Goal: Use online tool/utility

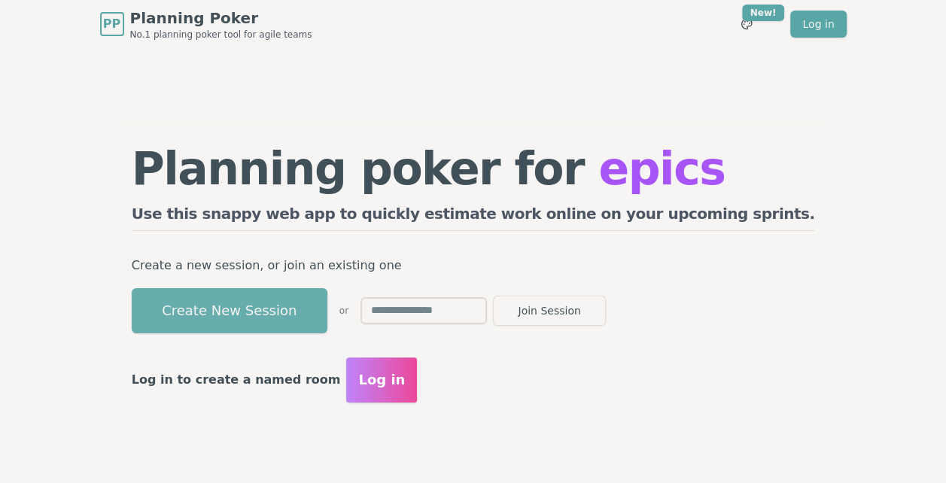
click at [309, 303] on button "Create New Session" at bounding box center [230, 310] width 196 height 45
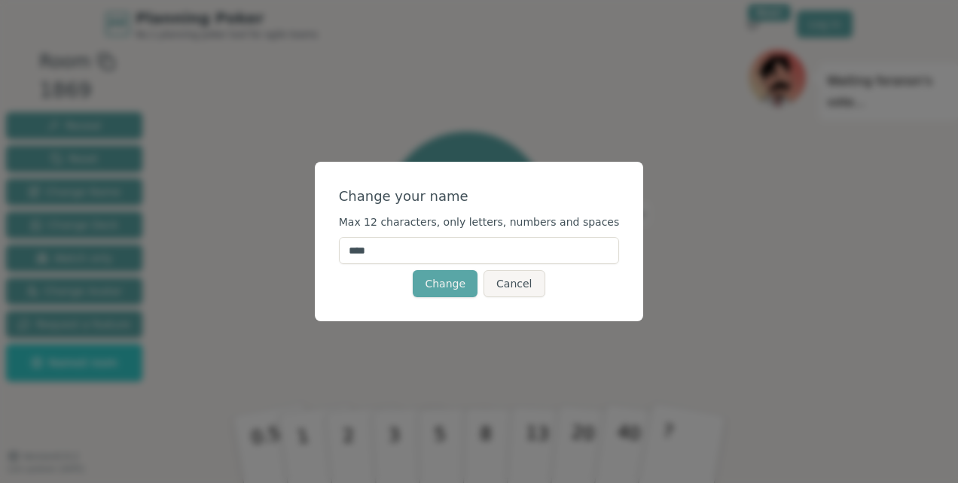
click at [433, 248] on input "****" at bounding box center [479, 250] width 281 height 27
drag, startPoint x: 385, startPoint y: 250, endPoint x: 244, endPoint y: 260, distance: 141.9
click at [246, 260] on div "Change your name Max 12 characters, only letters, numbers and spaces **** Chang…" at bounding box center [479, 241] width 958 height 483
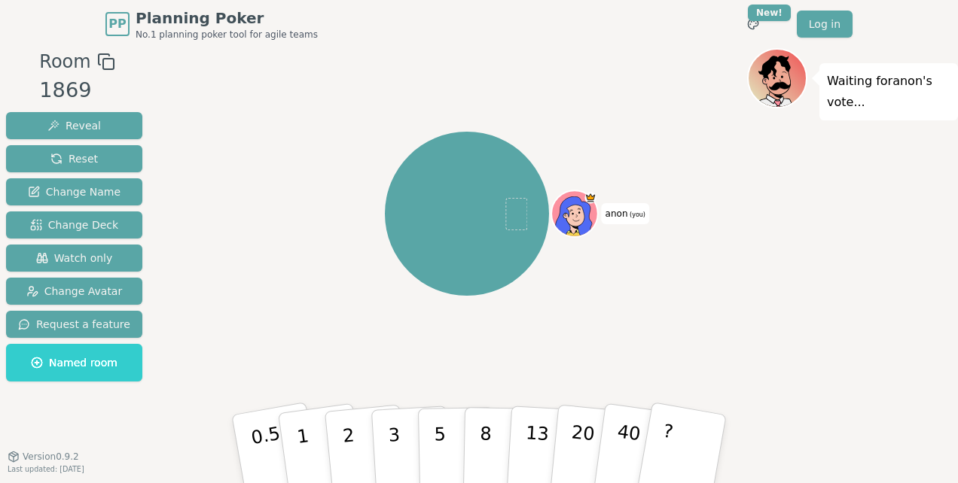
click at [629, 206] on span "anon (you)" at bounding box center [625, 213] width 47 height 21
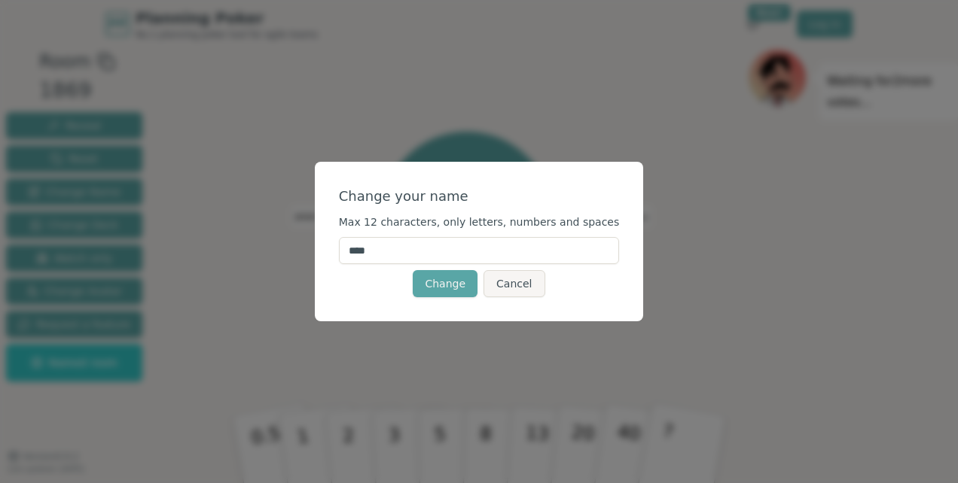
click at [398, 260] on input "****" at bounding box center [479, 250] width 281 height 27
type input "******"
click button "Change" at bounding box center [445, 283] width 65 height 27
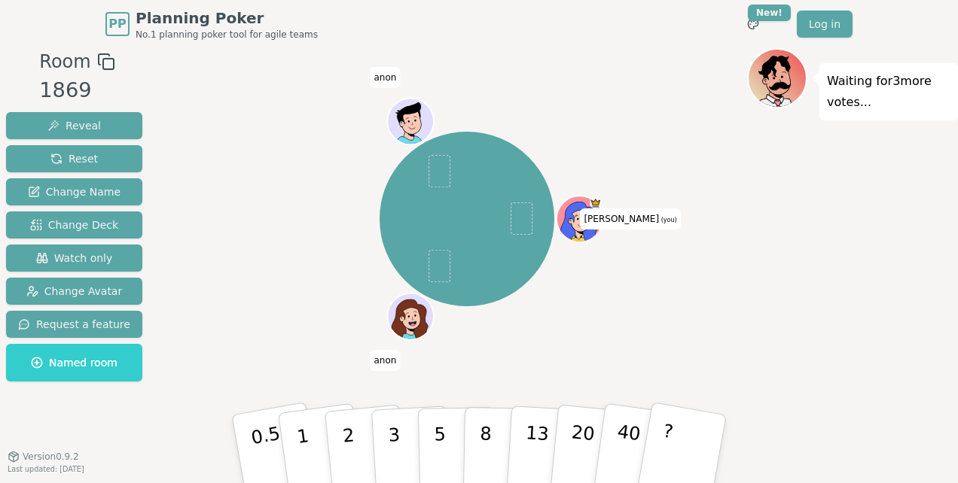
click at [625, 215] on span "[PERSON_NAME] (you)" at bounding box center [630, 219] width 100 height 21
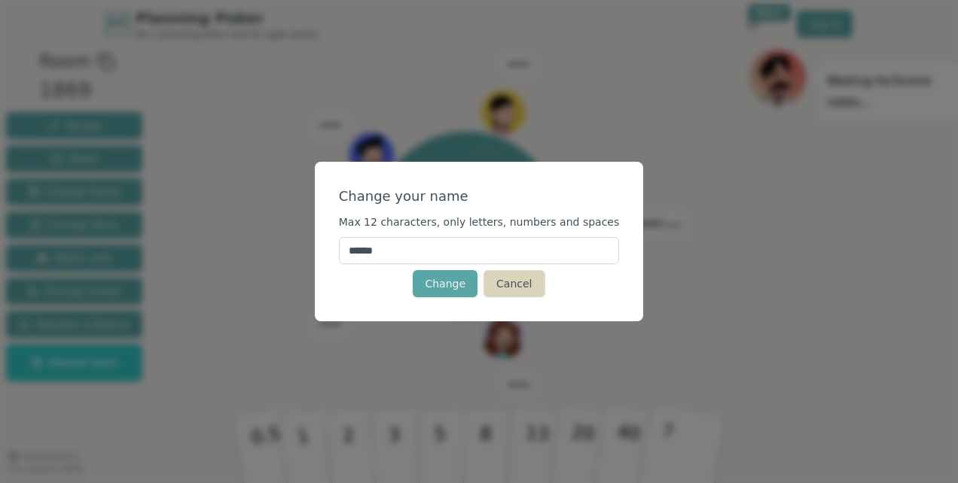
click at [518, 279] on button "Cancel" at bounding box center [513, 283] width 61 height 27
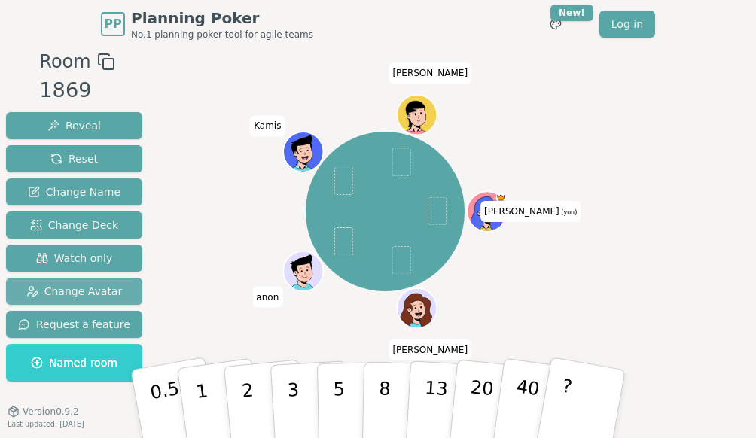
click at [48, 295] on span "Change Avatar" at bounding box center [74, 291] width 96 height 15
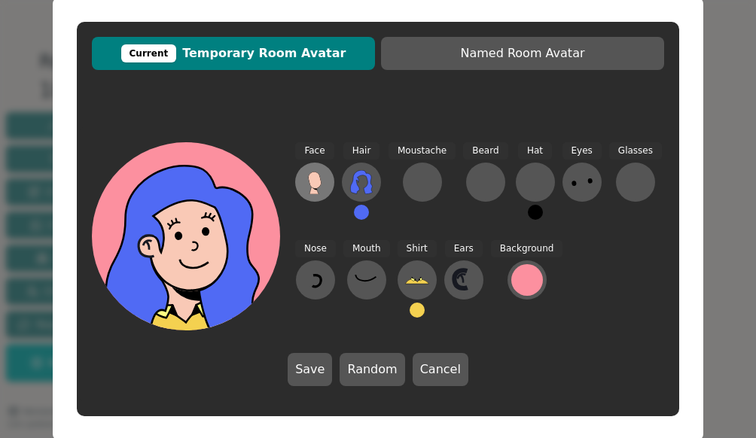
click at [315, 183] on icon at bounding box center [314, 180] width 13 height 17
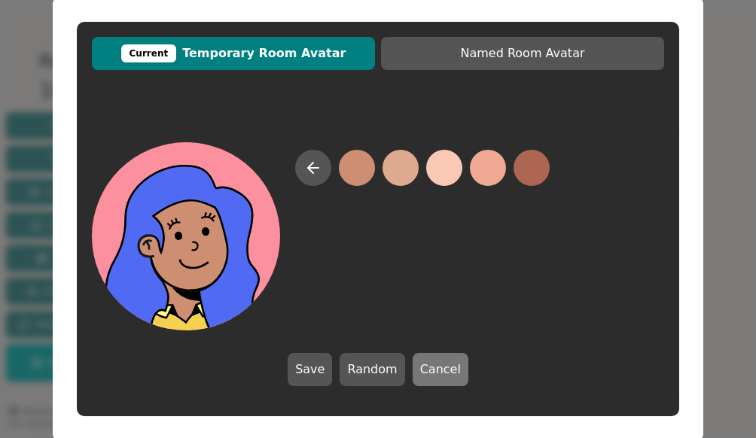
click at [436, 369] on button "Cancel" at bounding box center [441, 369] width 56 height 33
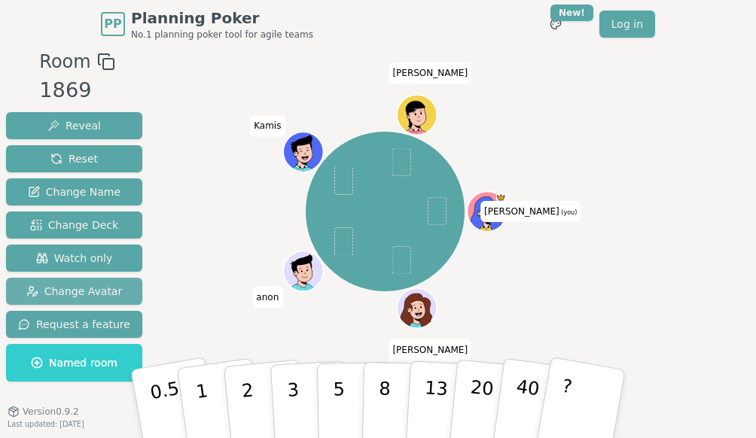
click at [61, 288] on span "Change Avatar" at bounding box center [74, 291] width 96 height 15
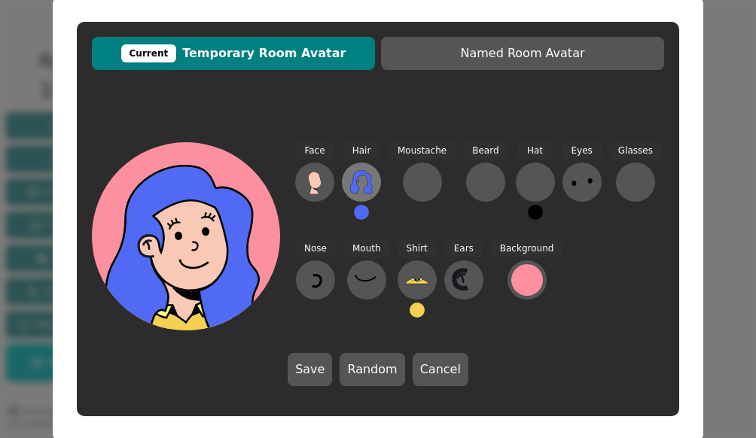
click at [355, 175] on icon at bounding box center [361, 182] width 22 height 24
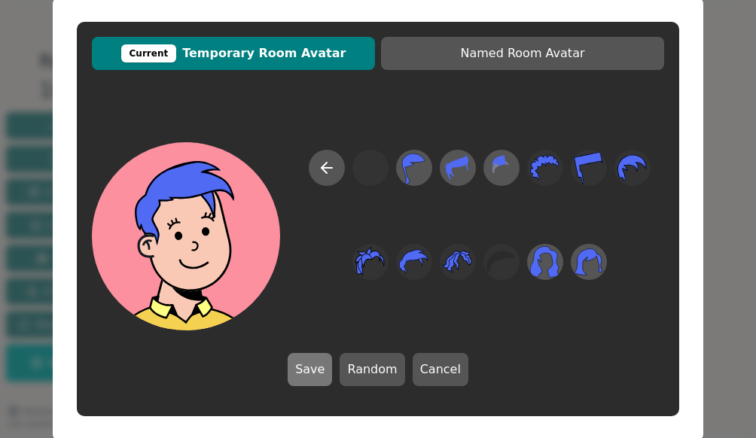
click at [312, 373] on button "Save" at bounding box center [310, 369] width 44 height 33
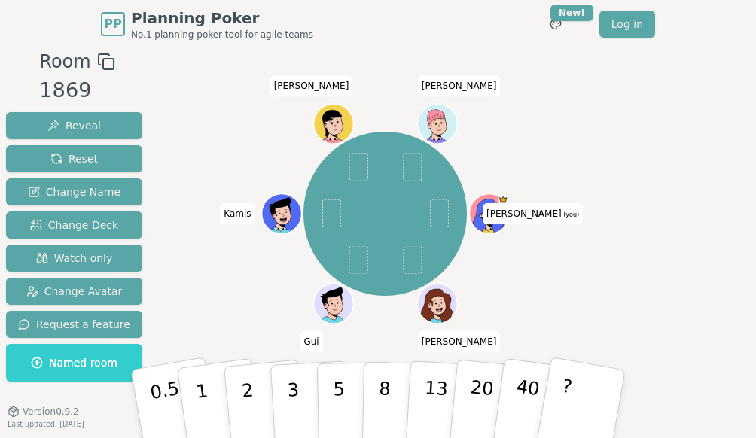
click at [483, 205] on icon at bounding box center [489, 216] width 32 height 35
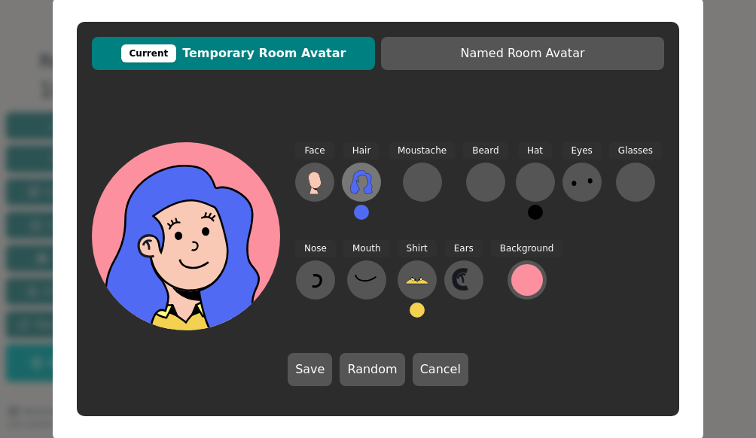
click at [370, 181] on icon at bounding box center [361, 182] width 24 height 24
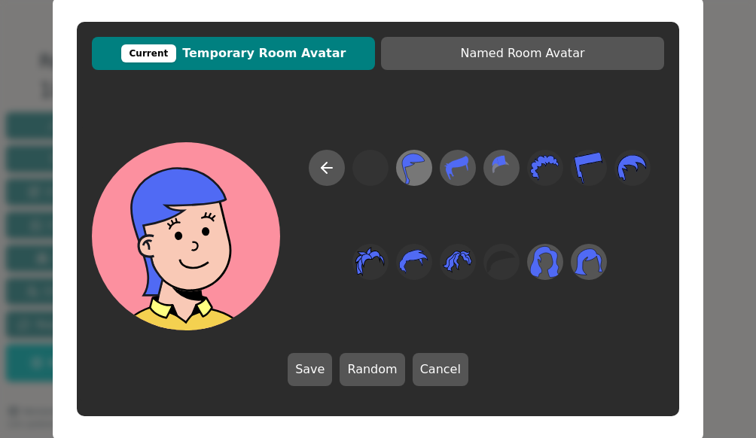
click at [407, 159] on icon at bounding box center [414, 169] width 23 height 31
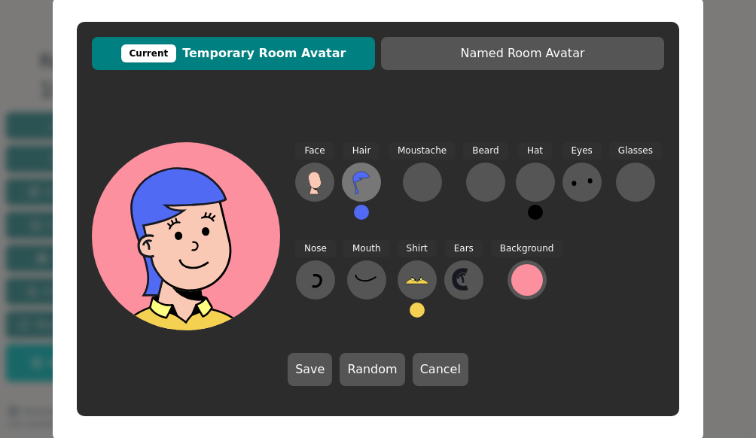
click at [359, 181] on icon at bounding box center [361, 182] width 24 height 24
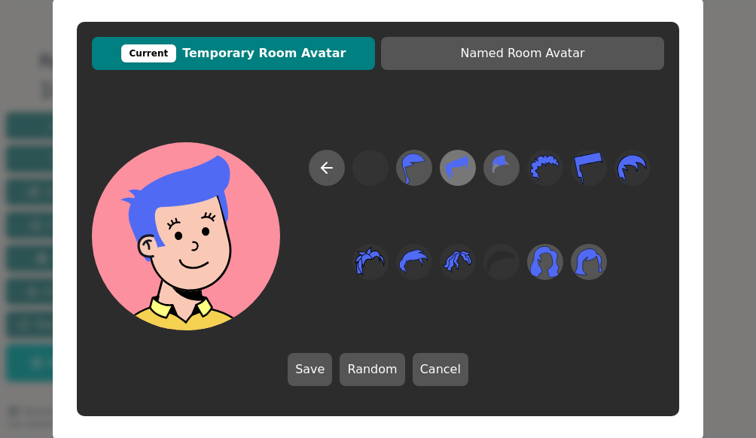
click at [459, 165] on icon at bounding box center [457, 168] width 23 height 24
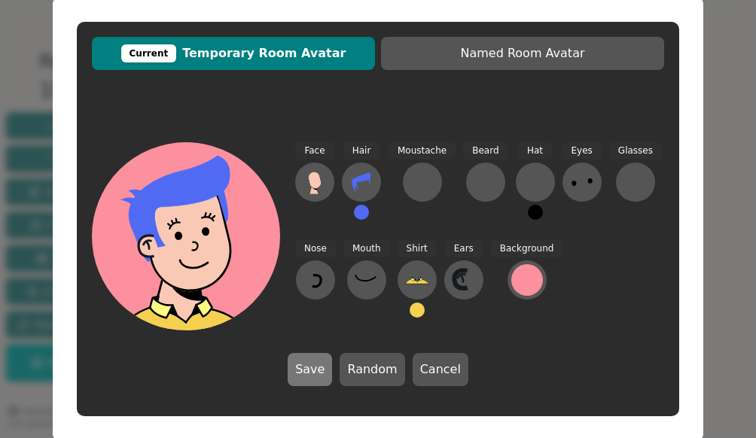
click at [310, 364] on button "Save" at bounding box center [310, 369] width 44 height 33
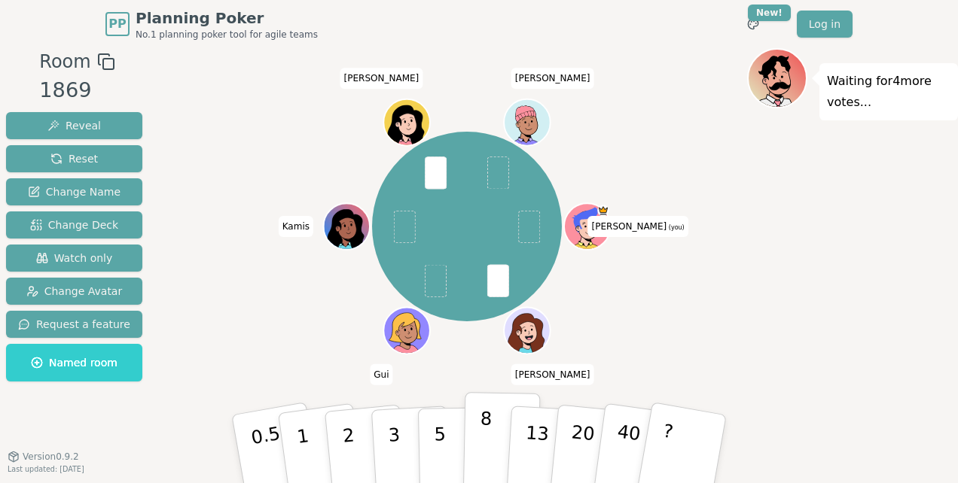
click at [485, 445] on p "8" at bounding box center [485, 448] width 13 height 81
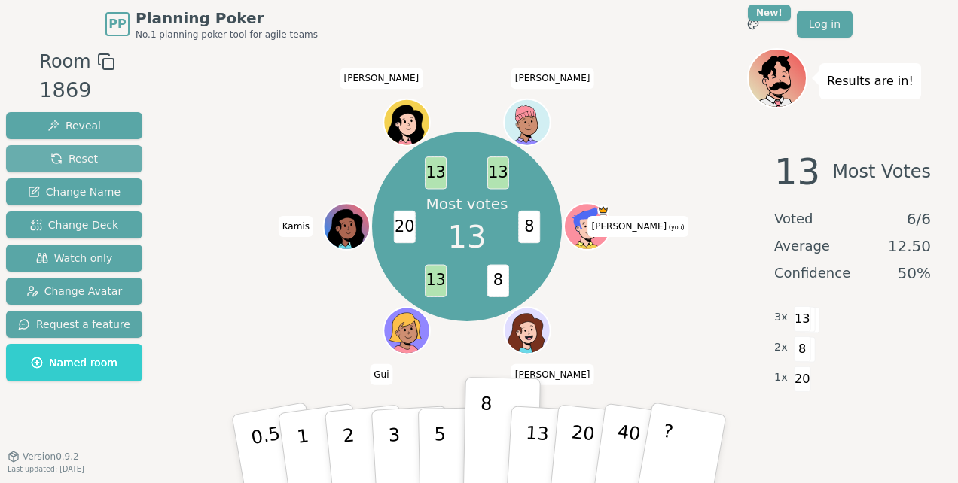
drag, startPoint x: 69, startPoint y: 149, endPoint x: 74, endPoint y: 157, distance: 8.8
click at [69, 149] on button "Reset" at bounding box center [74, 158] width 136 height 27
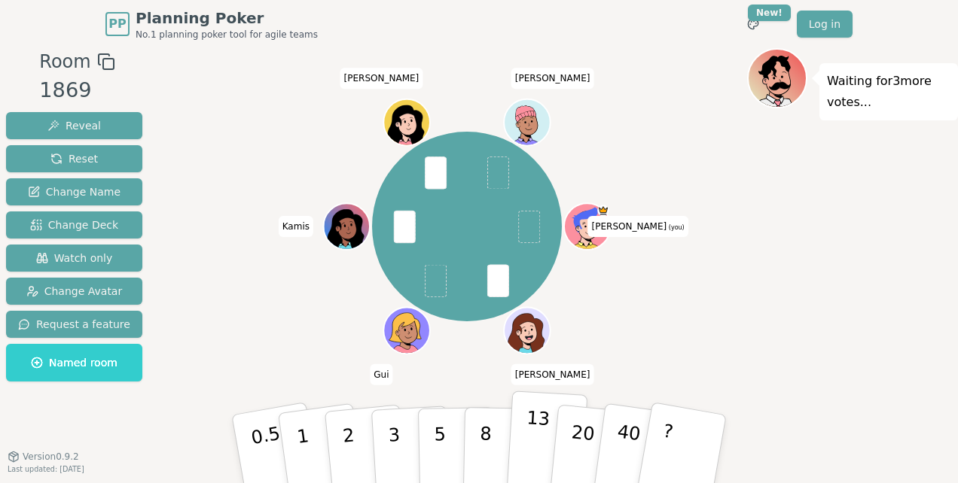
click at [530, 455] on p "13" at bounding box center [536, 448] width 28 height 83
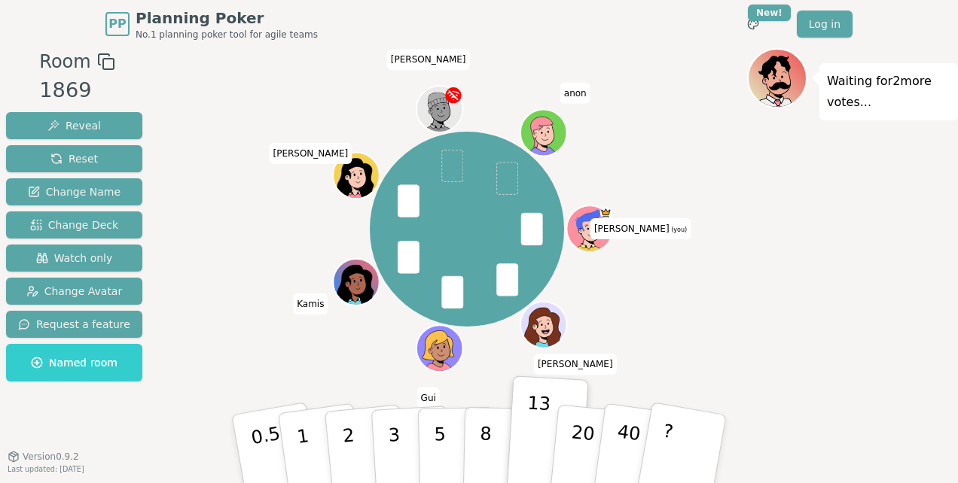
click at [426, 56] on span "[PERSON_NAME]" at bounding box center [428, 60] width 83 height 21
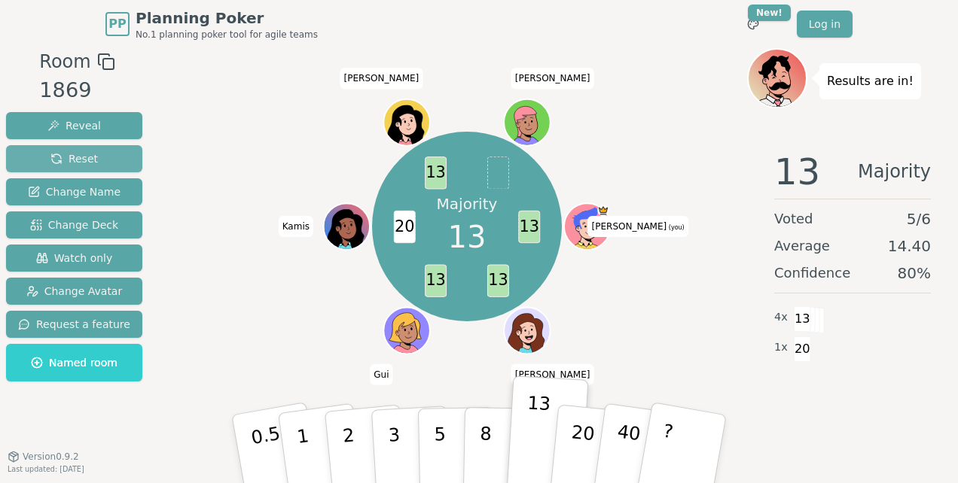
click at [60, 158] on span "Reset" at bounding box center [73, 158] width 47 height 15
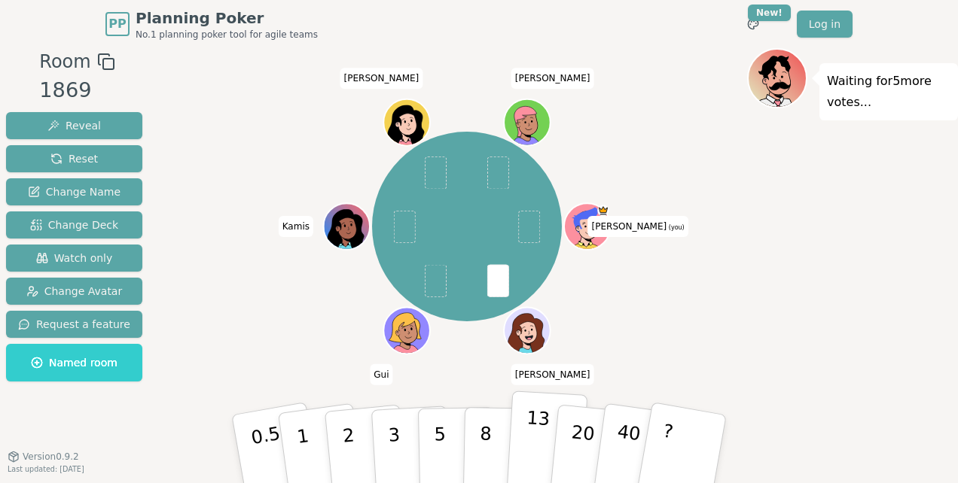
click at [527, 456] on p "13" at bounding box center [536, 448] width 28 height 83
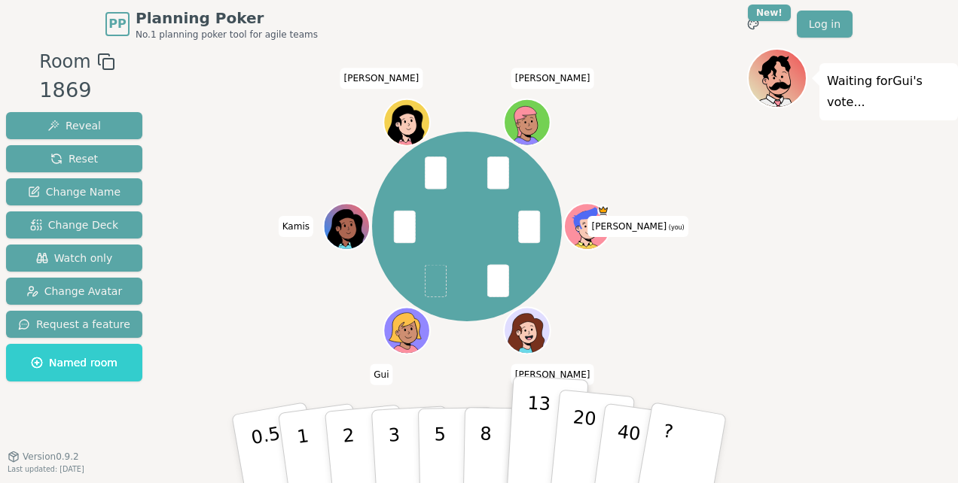
click at [573, 448] on p "20" at bounding box center [581, 448] width 31 height 83
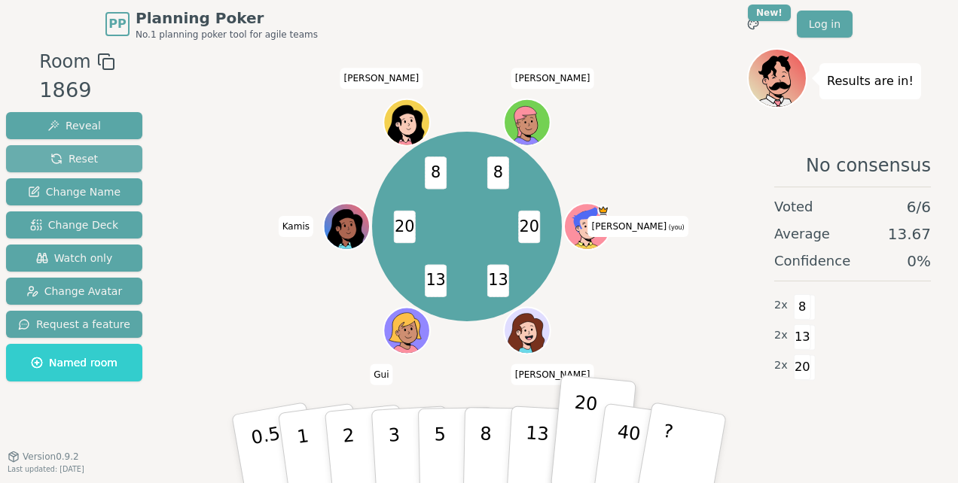
click at [34, 158] on button "Reset" at bounding box center [74, 158] width 136 height 27
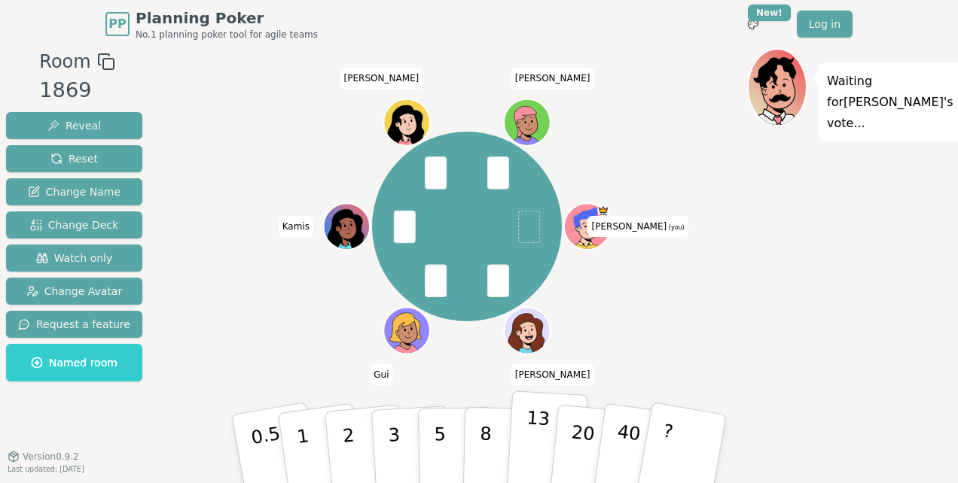
click at [538, 437] on p "13" at bounding box center [536, 448] width 28 height 83
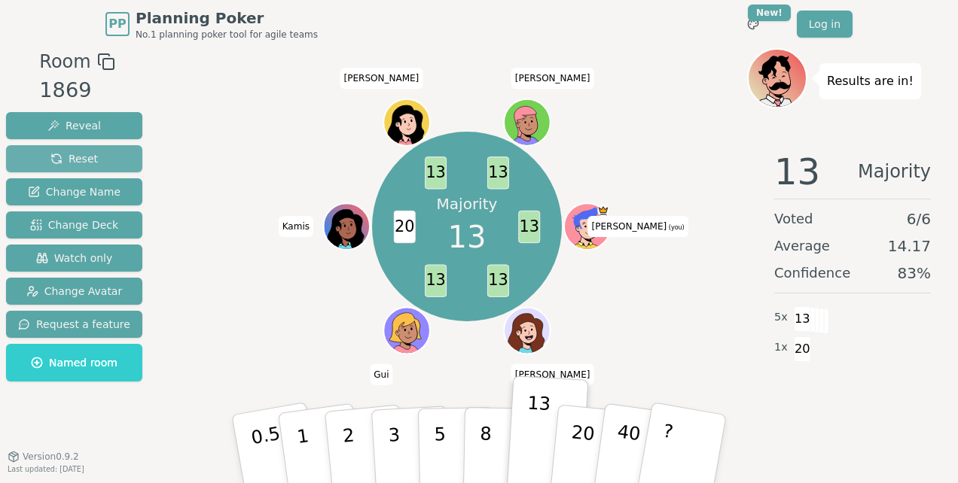
click at [62, 157] on span "Reset" at bounding box center [73, 158] width 47 height 15
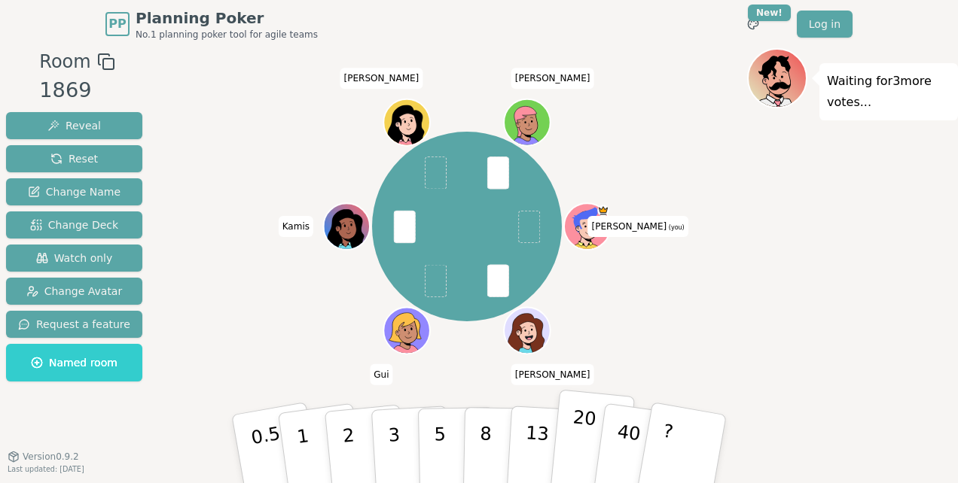
click at [568, 443] on button "20" at bounding box center [592, 450] width 86 height 120
click at [627, 431] on p "40" at bounding box center [627, 449] width 34 height 84
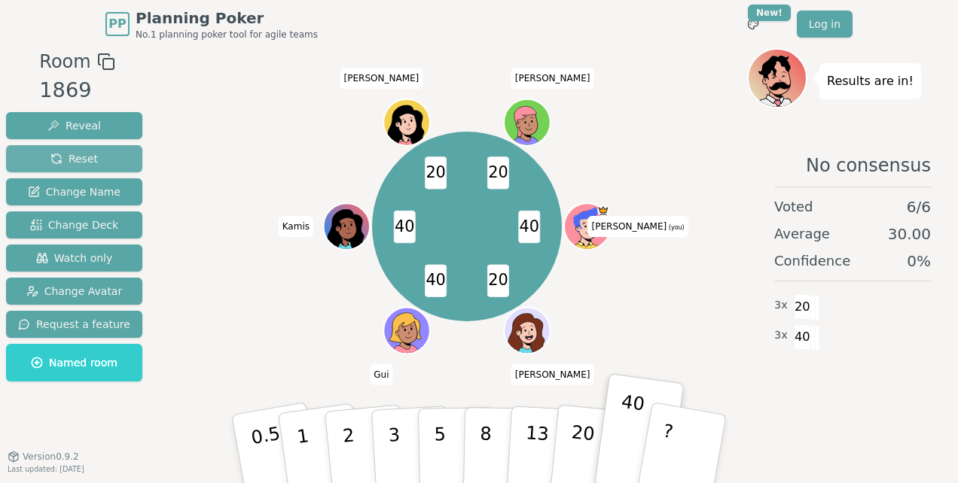
click at [45, 161] on button "Reset" at bounding box center [74, 158] width 136 height 27
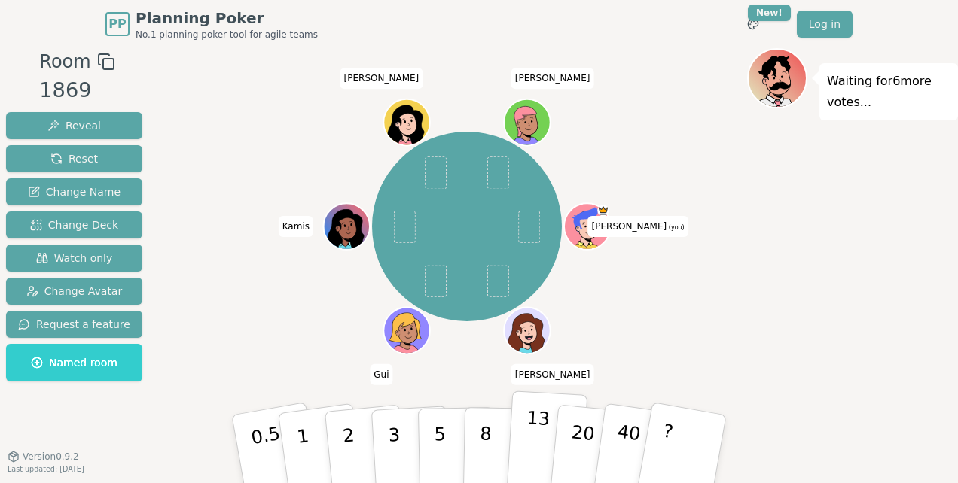
click at [521, 459] on button "13" at bounding box center [547, 449] width 82 height 117
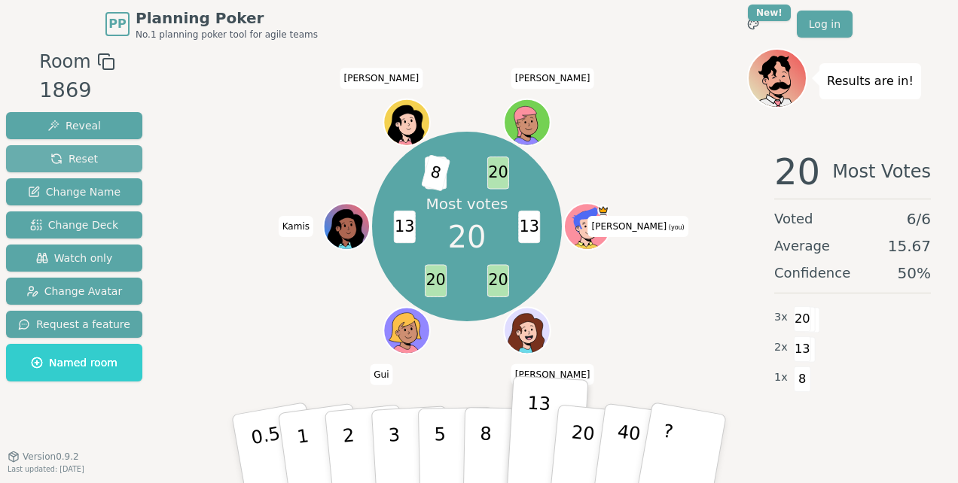
click at [73, 154] on span "Reset" at bounding box center [73, 158] width 47 height 15
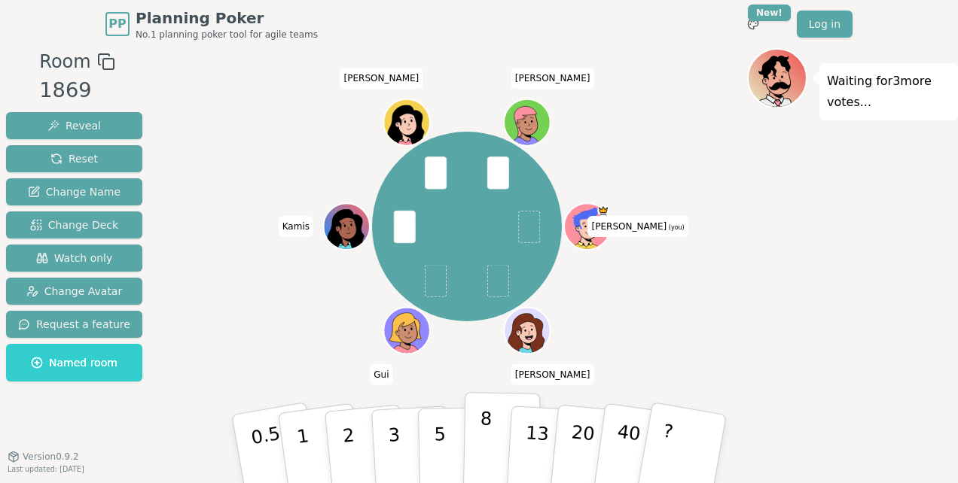
click at [479, 464] on p "8" at bounding box center [485, 448] width 13 height 81
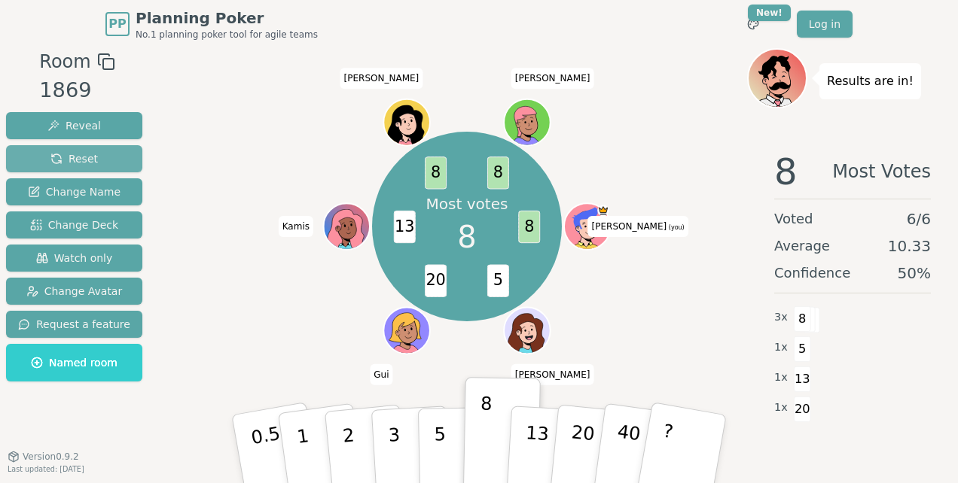
click at [106, 164] on button "Reset" at bounding box center [74, 158] width 136 height 27
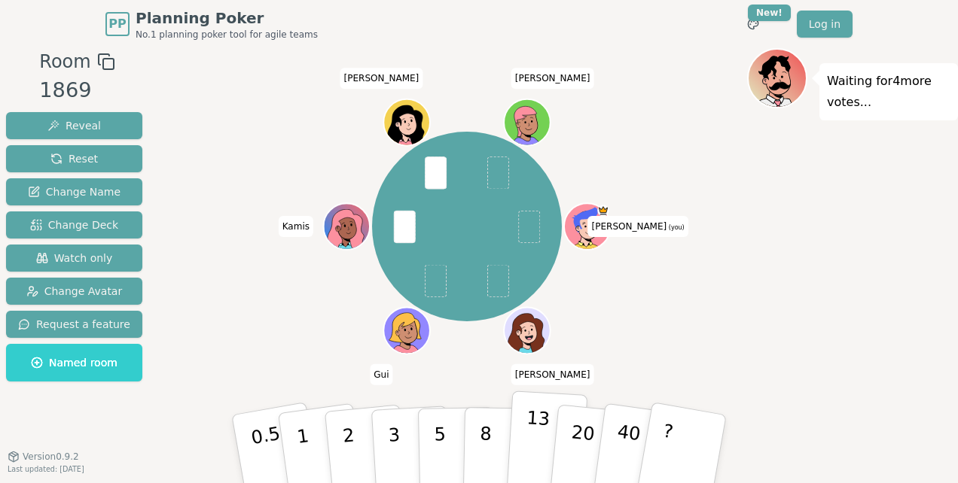
click at [529, 423] on p "13" at bounding box center [536, 448] width 28 height 83
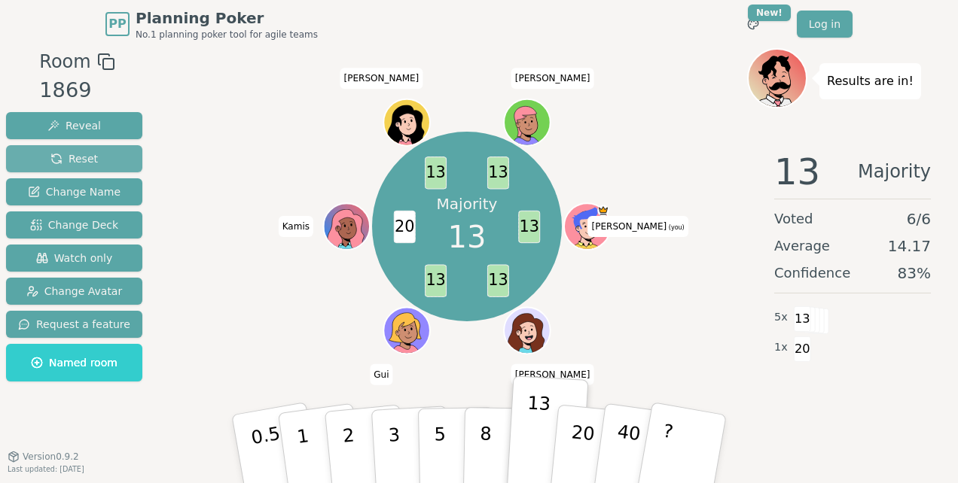
click at [60, 159] on span "Reset" at bounding box center [73, 158] width 47 height 15
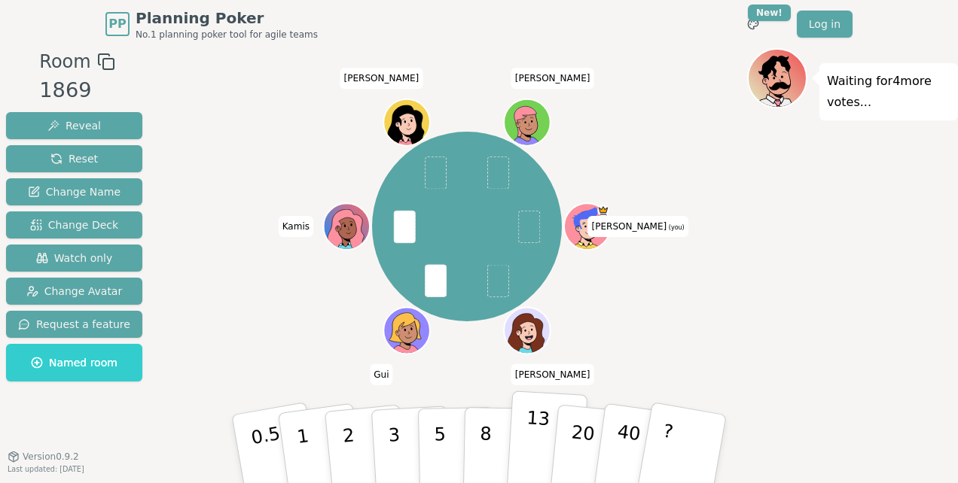
click at [532, 443] on p "13" at bounding box center [536, 448] width 28 height 83
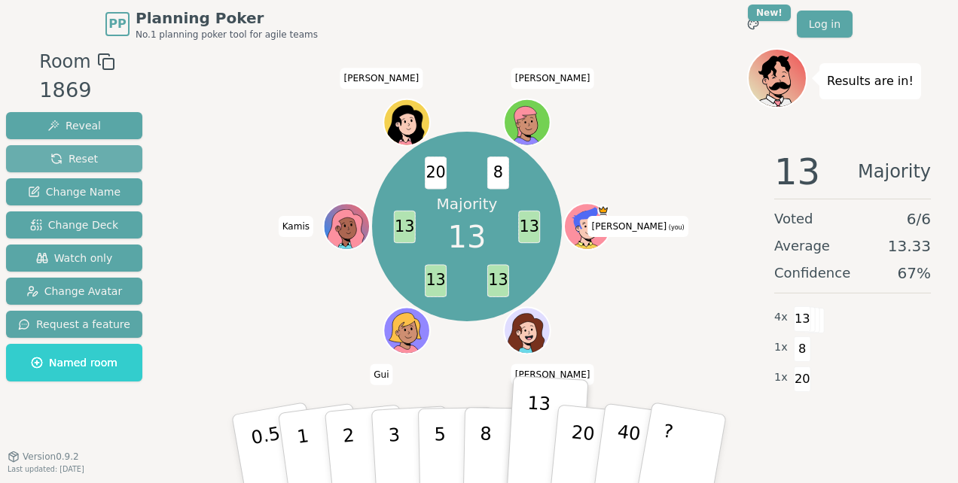
click at [108, 156] on button "Reset" at bounding box center [74, 158] width 136 height 27
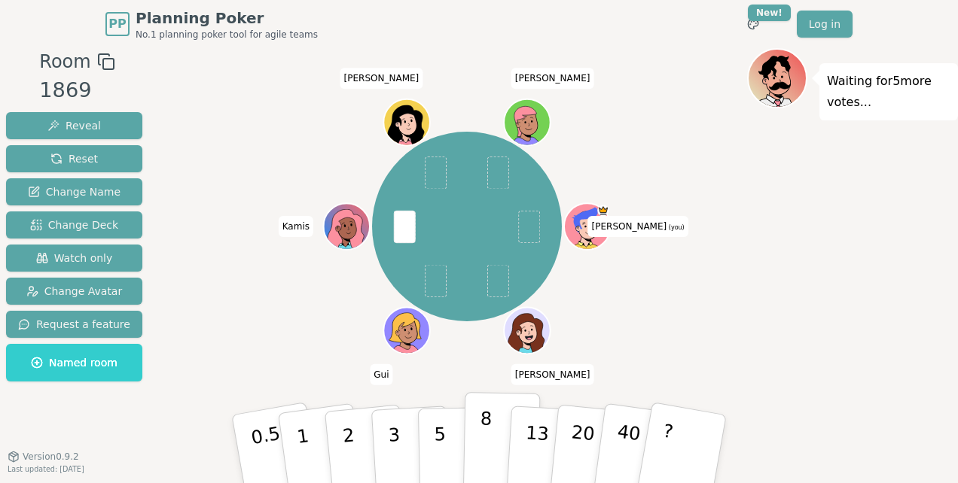
click at [488, 435] on p "8" at bounding box center [485, 448] width 13 height 81
